Goal: Task Accomplishment & Management: Complete application form

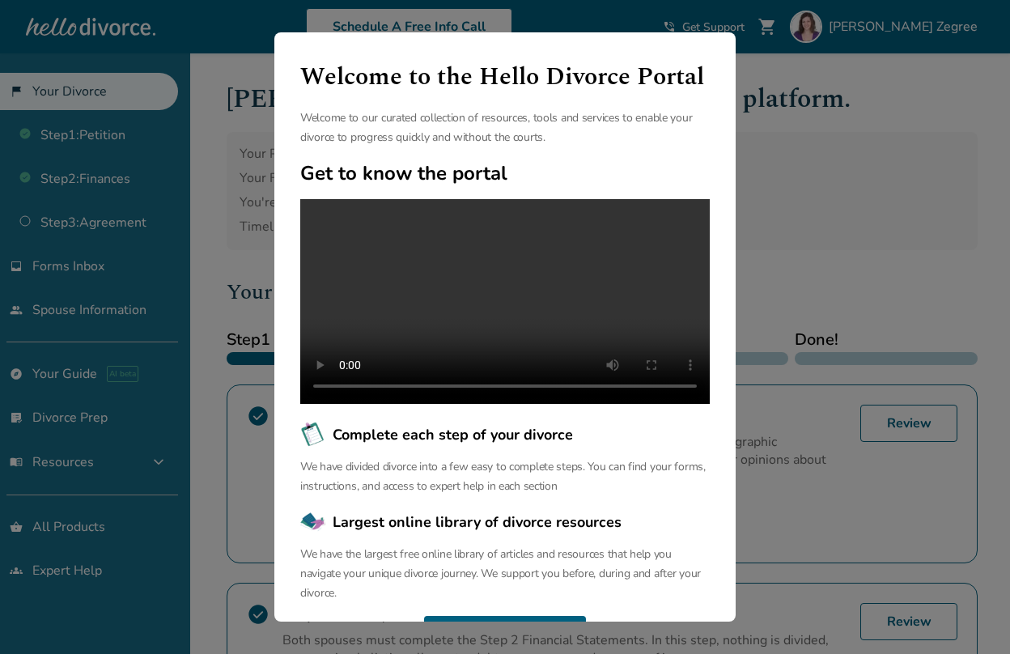
click at [827, 197] on div "Welcome to the Hello Divorce Portal Welcome to our curated collection of resour…" at bounding box center [505, 327] width 1010 height 654
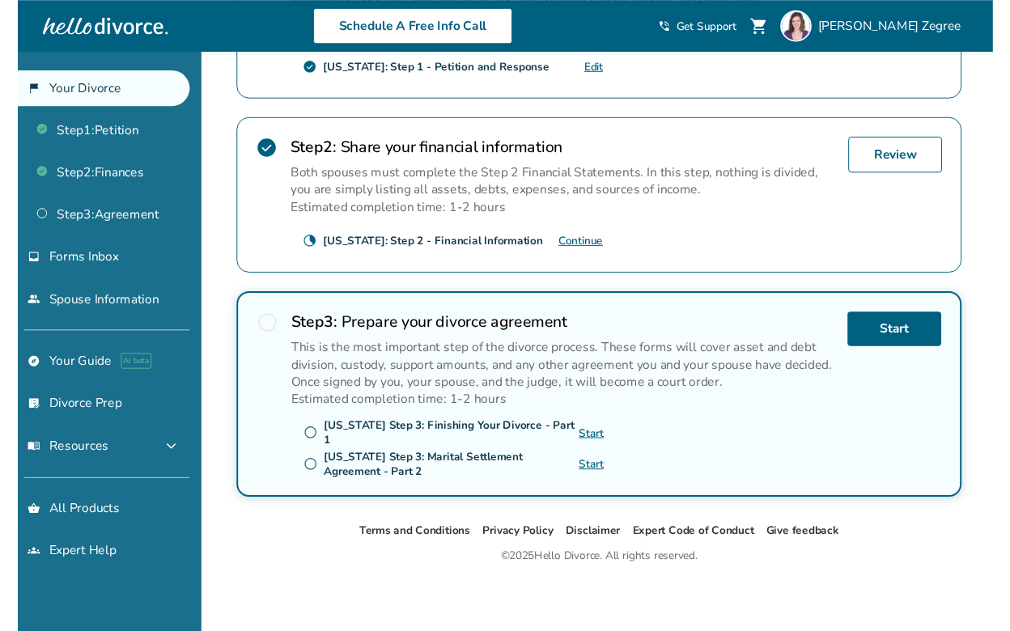
scroll to position [461, 0]
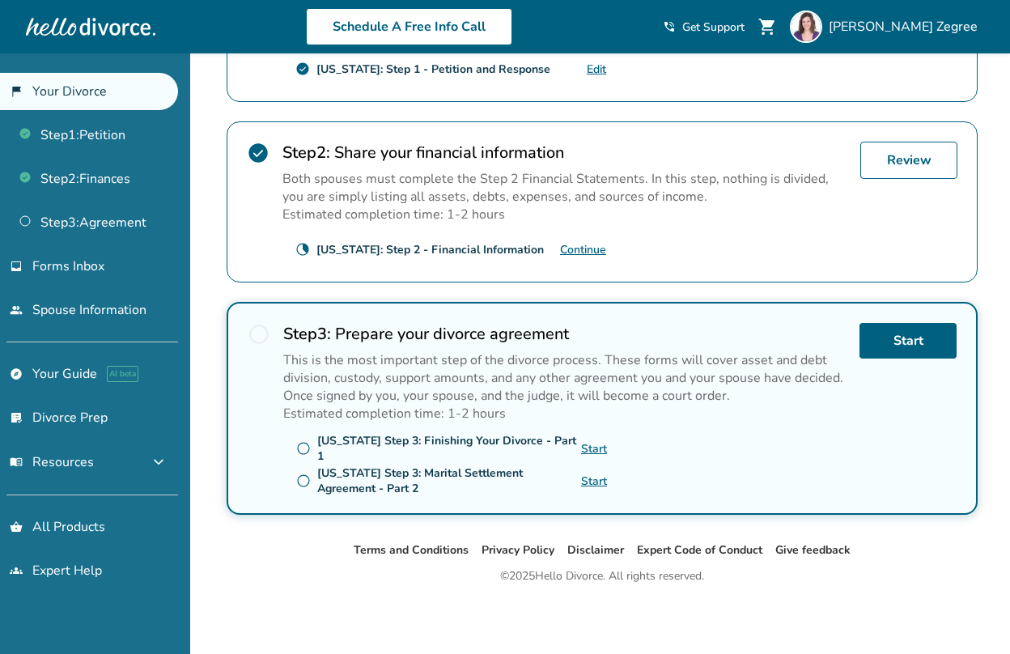
click at [590, 446] on link "Start" at bounding box center [594, 448] width 26 height 15
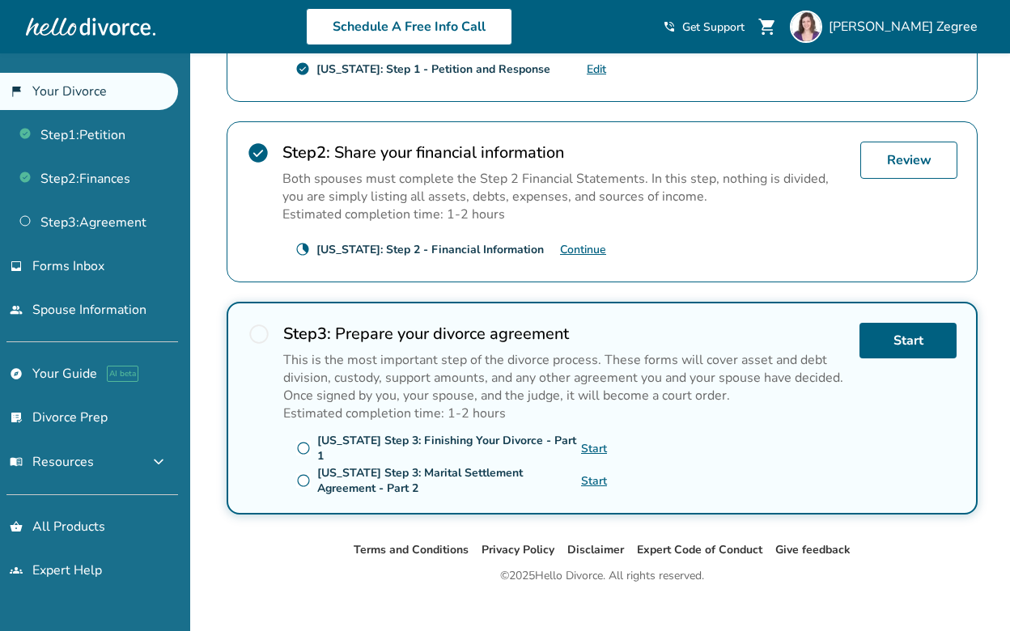
click at [593, 483] on link "Start" at bounding box center [594, 480] width 26 height 15
click at [86, 263] on span "Forms Inbox" at bounding box center [68, 266] width 72 height 18
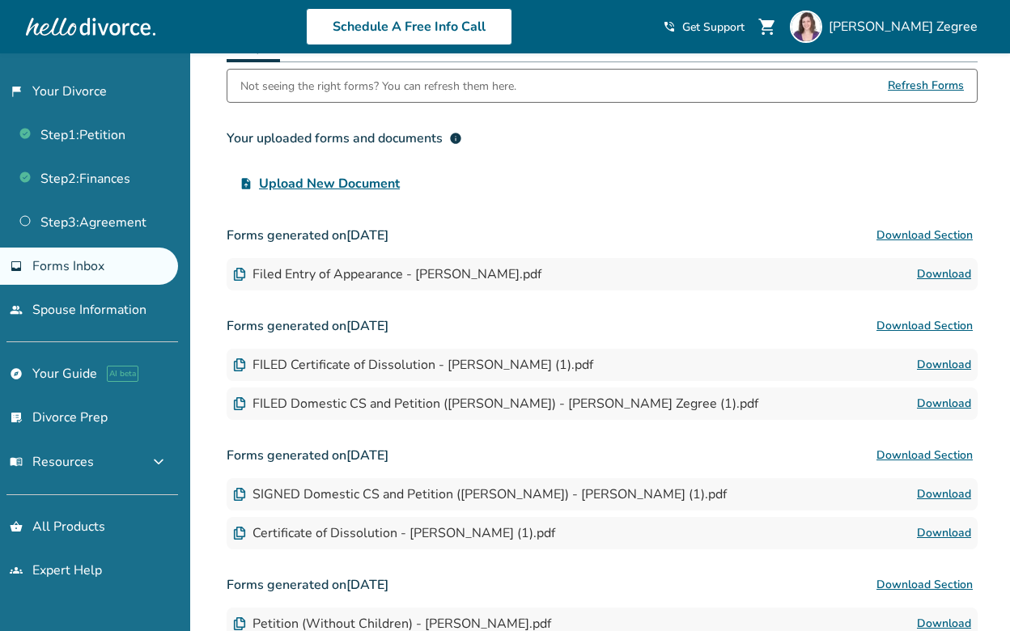
scroll to position [104, 0]
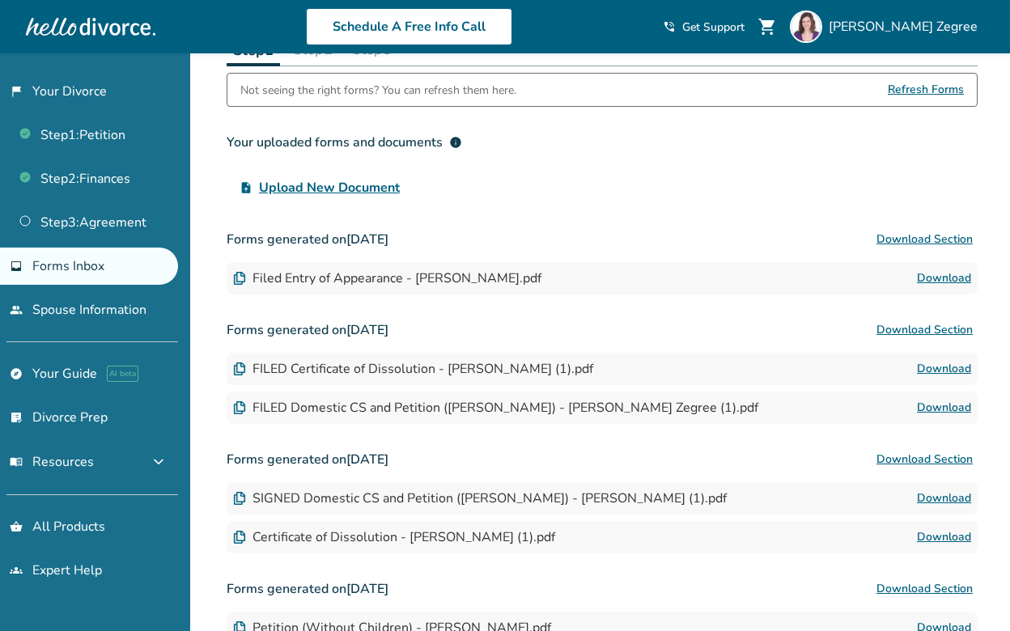
click at [932, 498] on link "Download" at bounding box center [944, 498] width 54 height 19
click at [69, 211] on link "Step 3 : Agreement" at bounding box center [89, 222] width 178 height 37
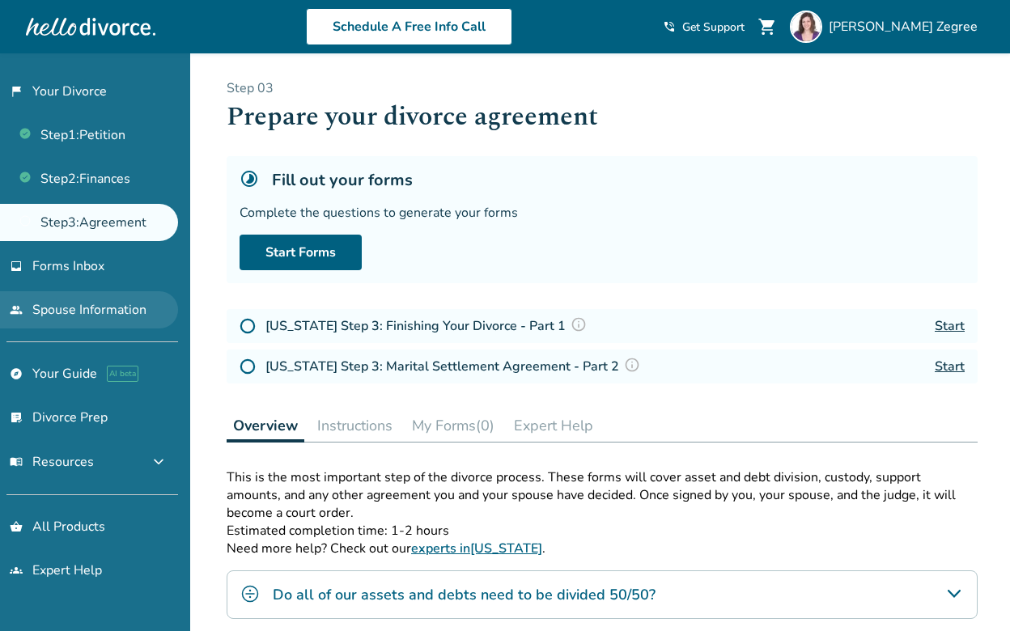
click at [77, 292] on link "people Spouse Information" at bounding box center [89, 309] width 178 height 37
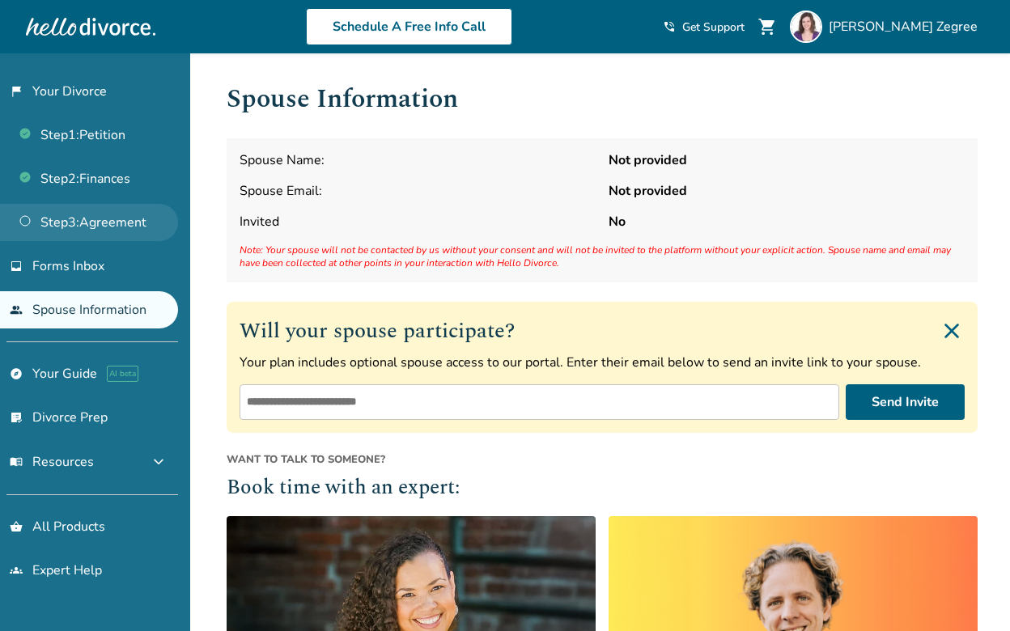
click at [111, 220] on link "Step 3 : Agreement" at bounding box center [89, 222] width 178 height 37
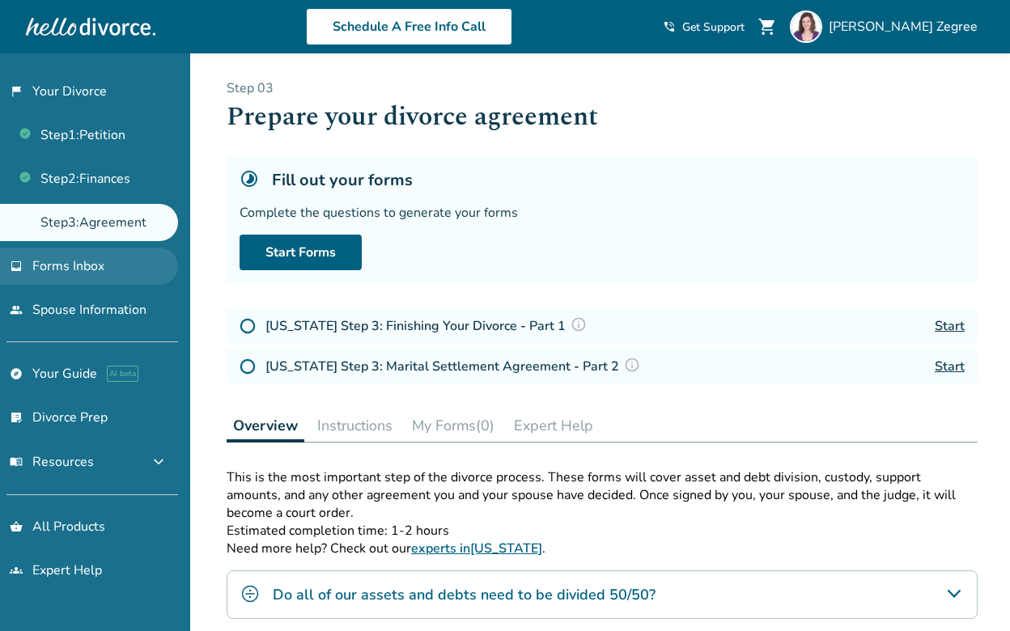
click at [65, 272] on span "Forms Inbox" at bounding box center [68, 266] width 72 height 18
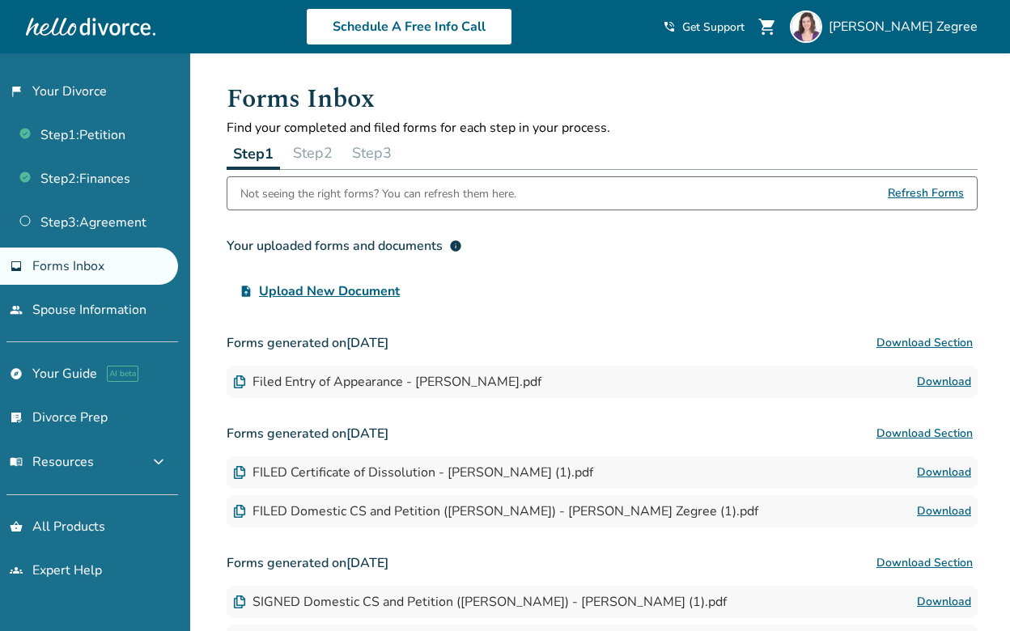
click at [313, 155] on button "Step 2" at bounding box center [312, 153] width 53 height 32
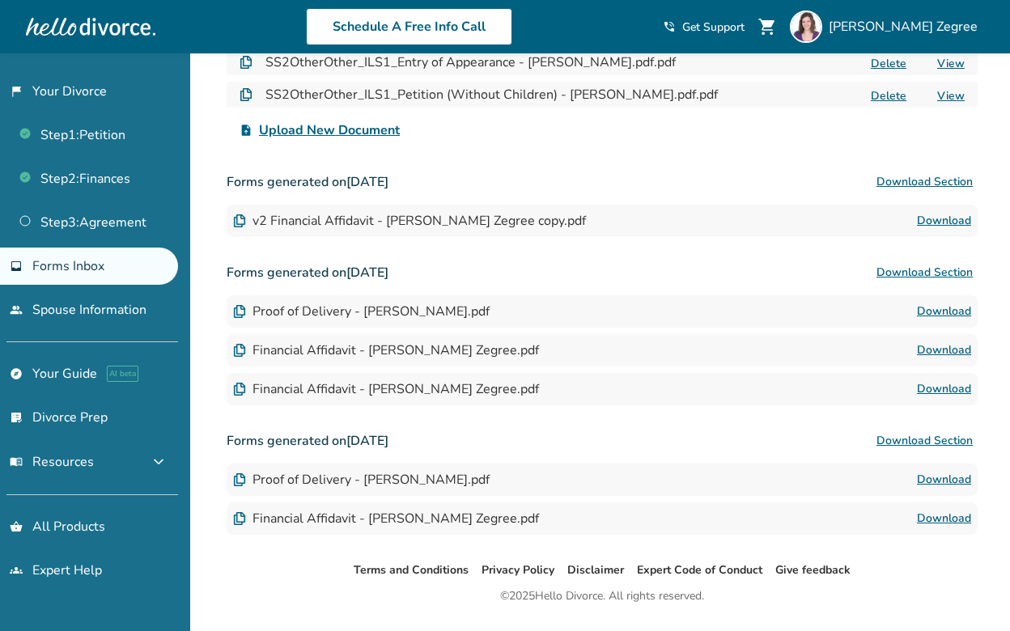
scroll to position [294, 0]
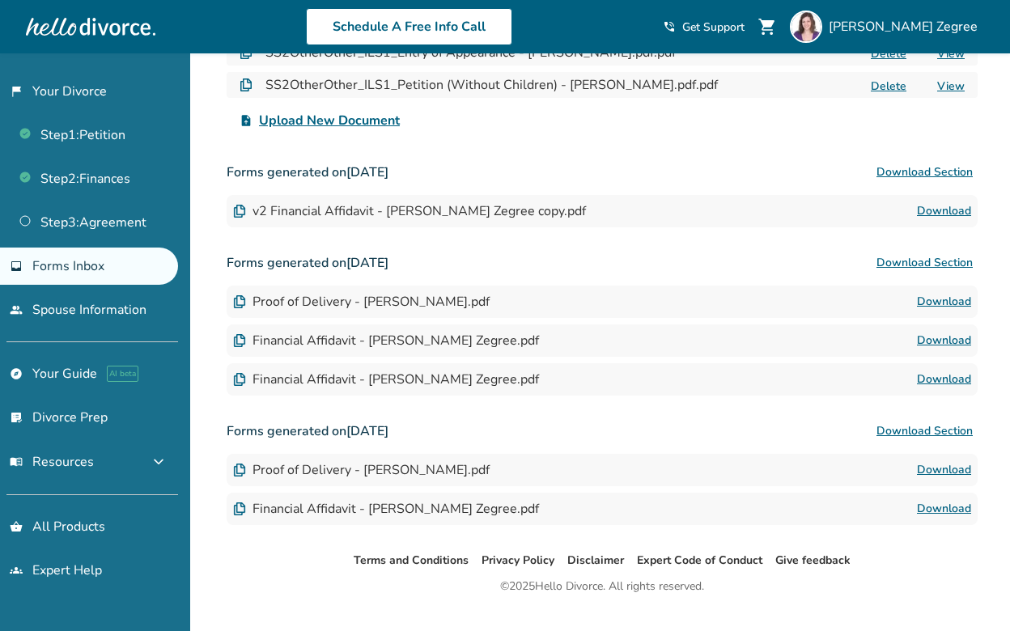
click at [931, 211] on link "Download" at bounding box center [944, 210] width 54 height 19
